Goal: Contribute content

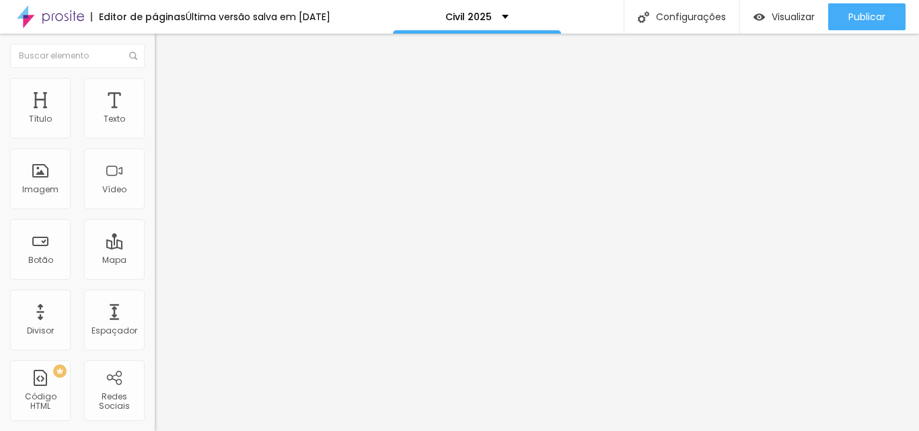
click at [155, 89] on li "Estilo" at bounding box center [232, 84] width 155 height 13
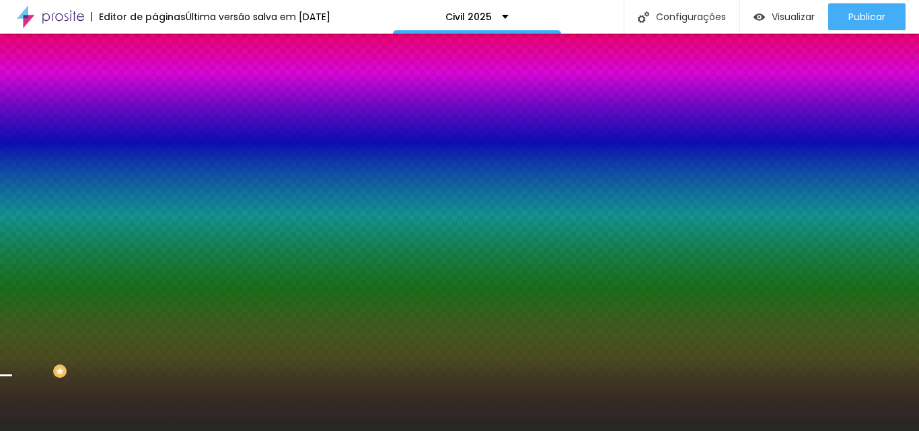
click at [155, 124] on span "Trocar imagem" at bounding box center [191, 117] width 73 height 11
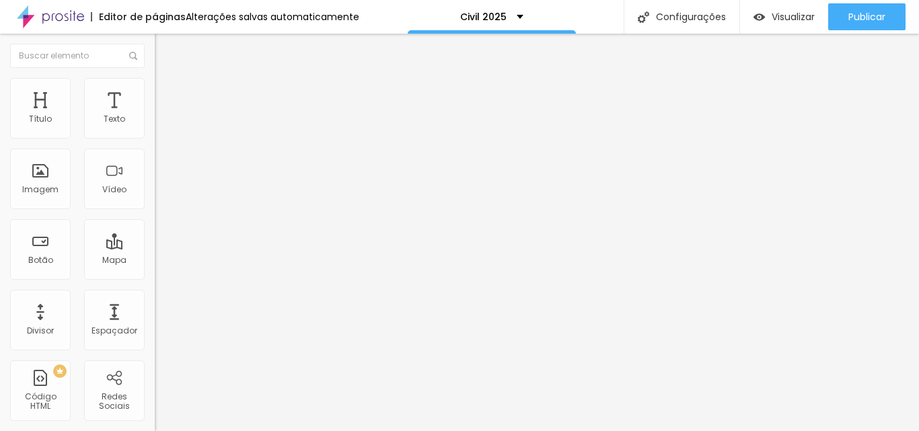
click at [155, 116] on span "Trocar imagem" at bounding box center [191, 109] width 73 height 11
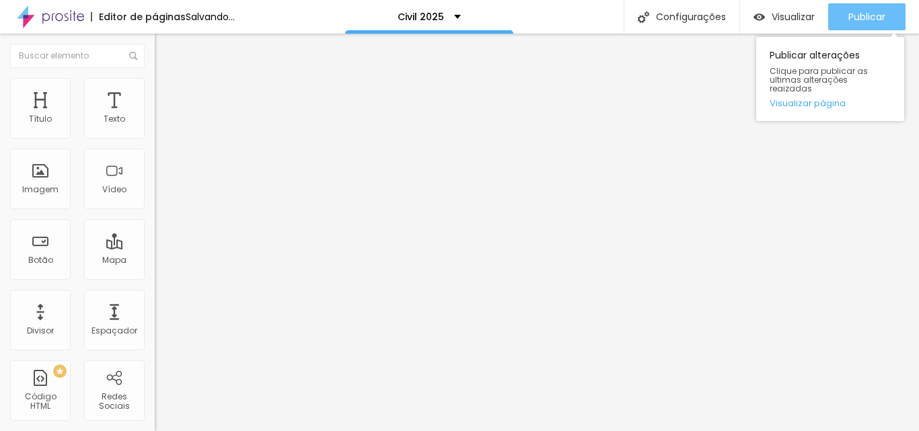
click at [854, 15] on span "Publicar" at bounding box center [866, 16] width 37 height 11
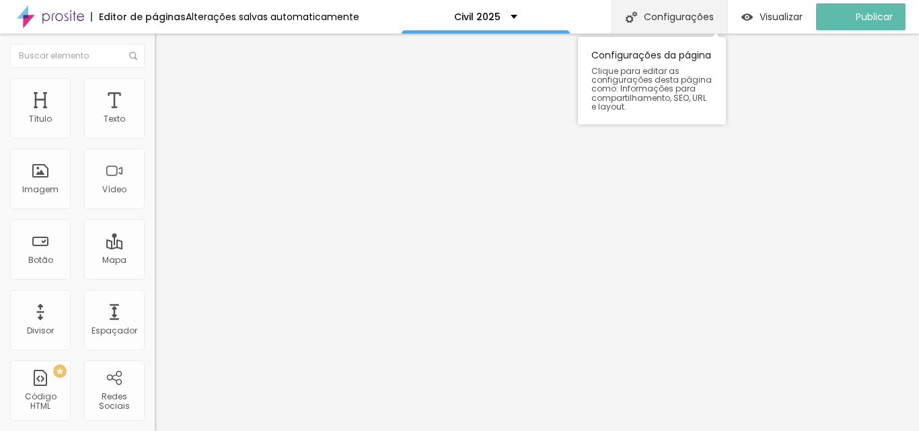
click at [717, 20] on div "Configurações" at bounding box center [670, 17] width 116 height 34
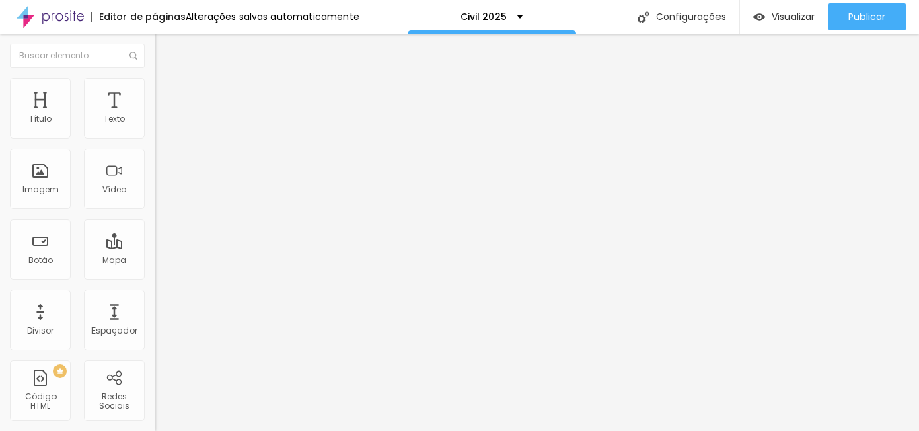
copy p "[URL][DOMAIN_NAME]"
